Goal: Obtain resource: Obtain resource

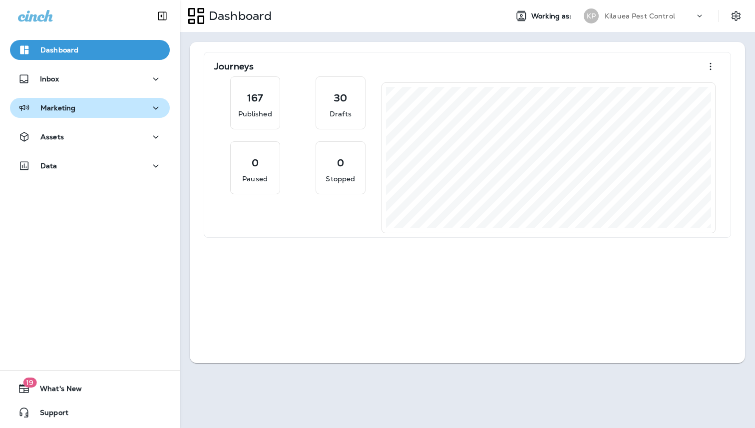
click at [104, 112] on div "Marketing" at bounding box center [90, 108] width 144 height 12
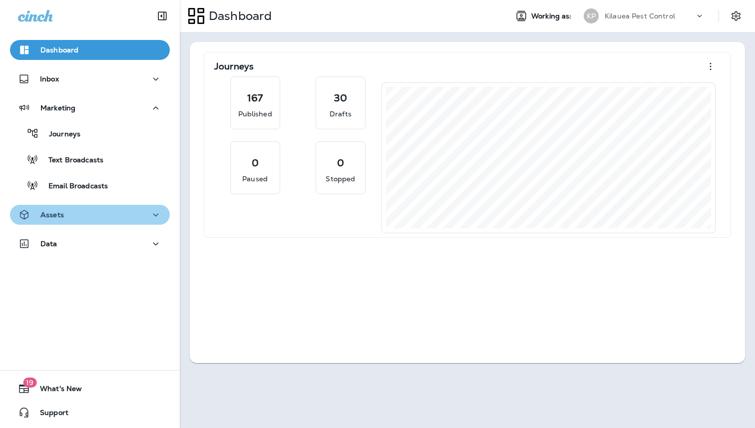
click at [86, 213] on div "Assets" at bounding box center [90, 215] width 144 height 12
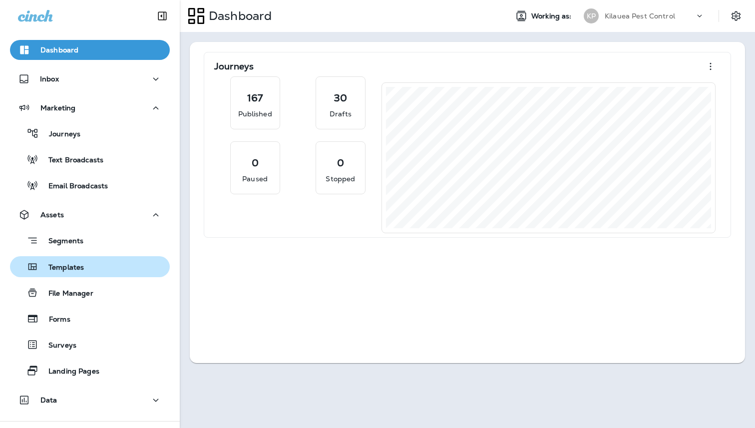
click at [79, 265] on p "Templates" at bounding box center [60, 267] width 45 height 9
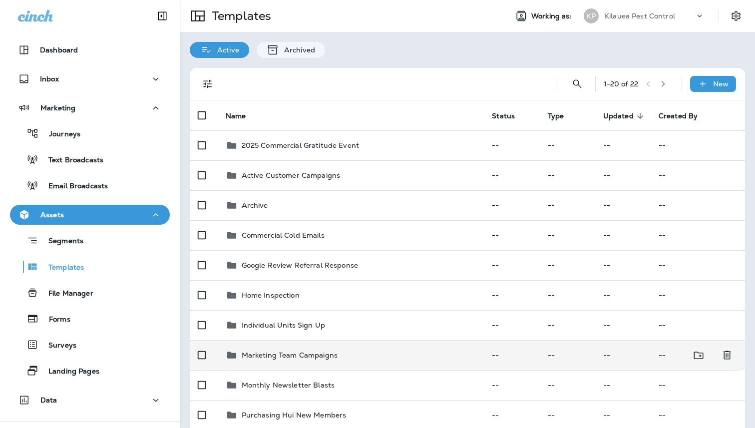
click at [316, 345] on td "Marketing Team Campaigns" at bounding box center [351, 355] width 267 height 30
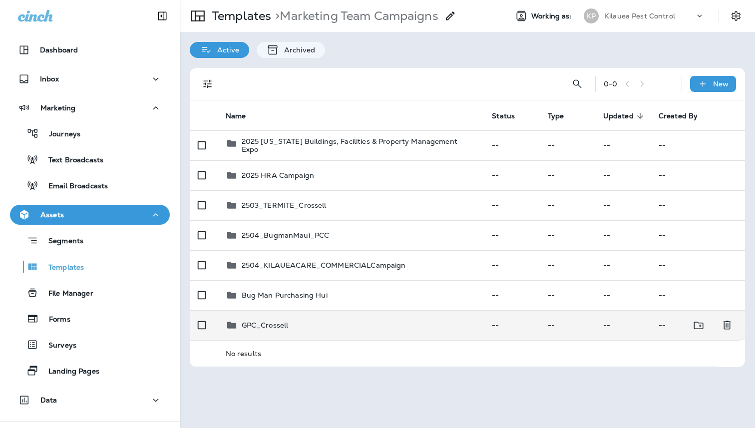
click at [297, 324] on div "GPC_Crossell" at bounding box center [351, 325] width 251 height 12
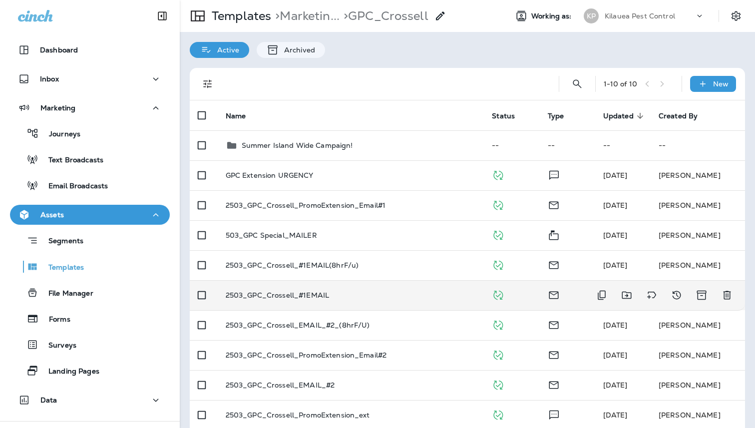
click at [315, 296] on p "2503_GPC_Crossell_#1EMAIL" at bounding box center [278, 295] width 104 height 8
